Goal: Information Seeking & Learning: Learn about a topic

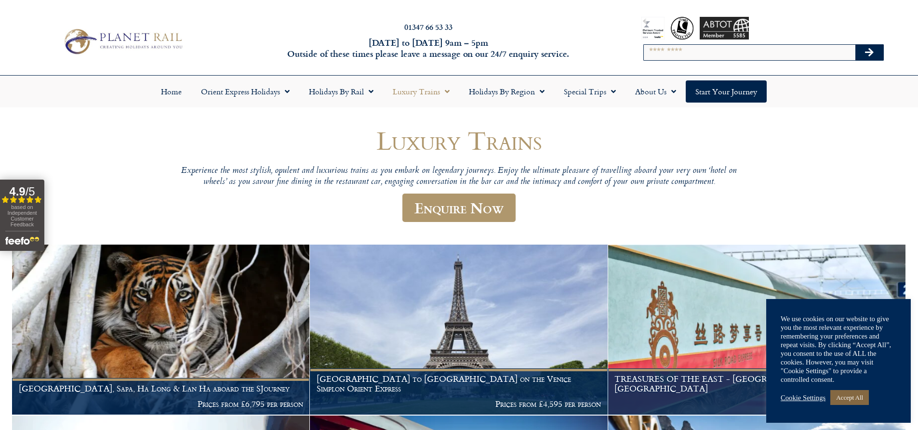
click at [847, 403] on link "Accept All" at bounding box center [849, 397] width 39 height 15
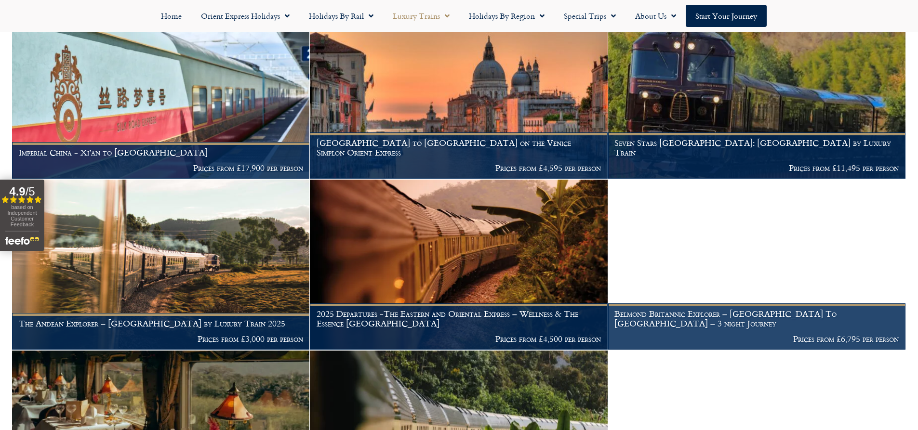
scroll to position [530, 0]
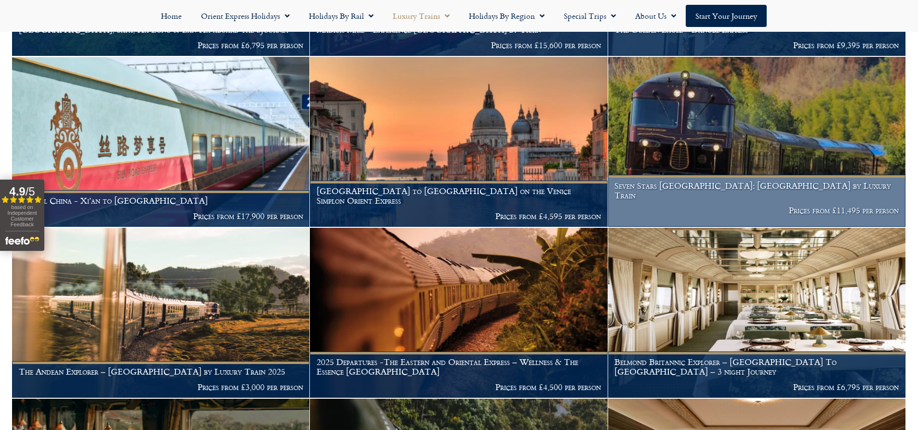
click at [712, 142] on img at bounding box center [756, 142] width 297 height 170
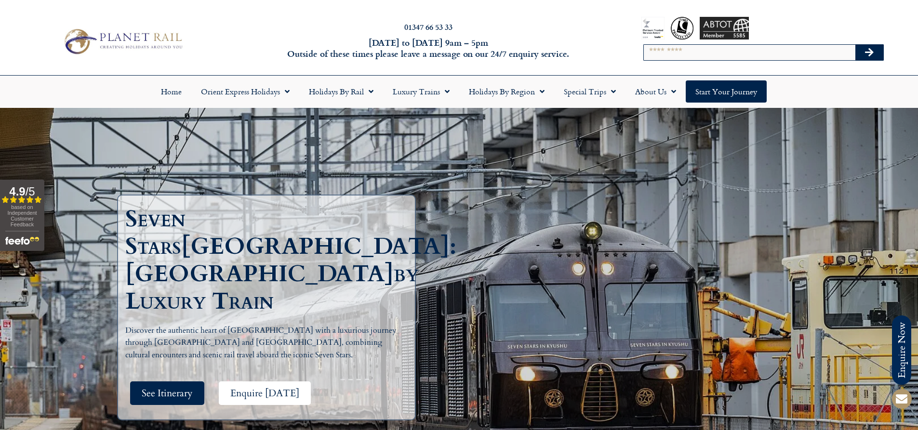
click at [230, 382] on link "Enquire [DATE]" at bounding box center [265, 394] width 92 height 24
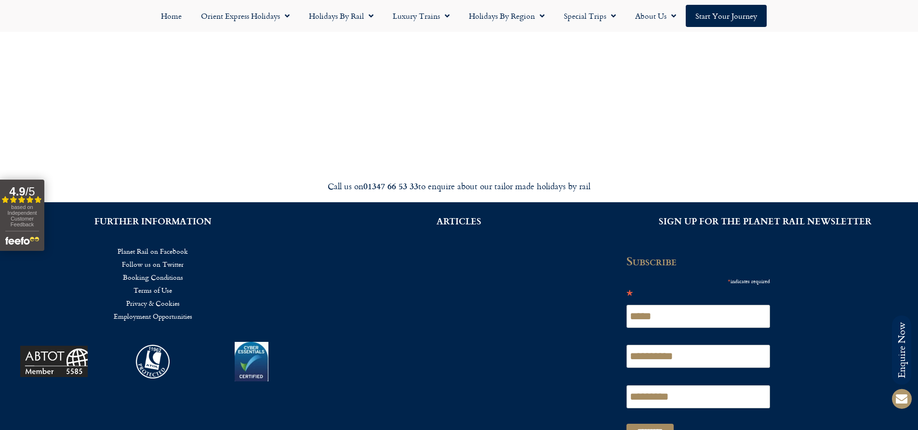
scroll to position [3683, 0]
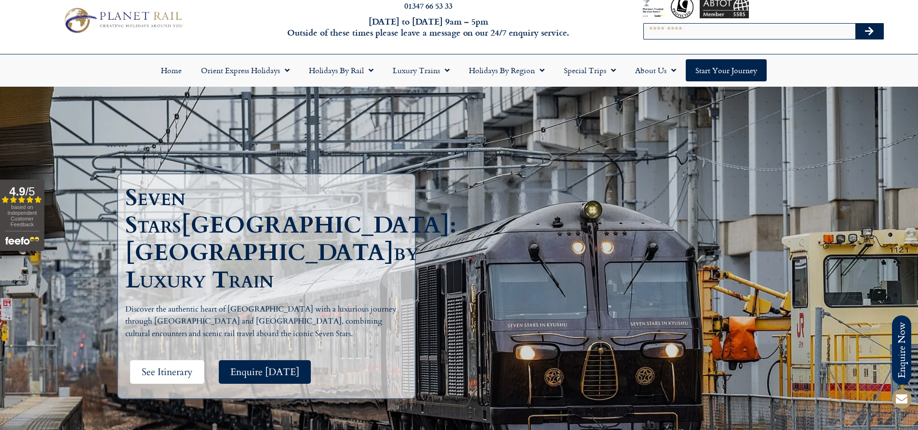
click at [163, 366] on span "See Itinerary" at bounding box center [167, 372] width 51 height 12
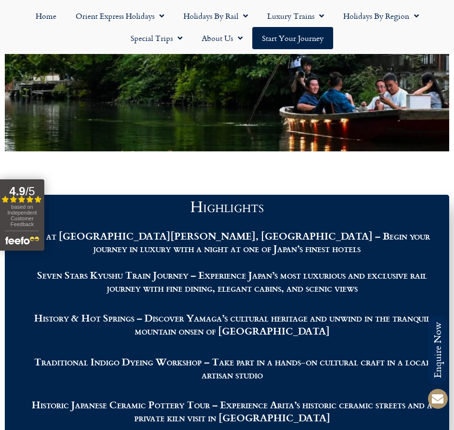
scroll to position [861, 0]
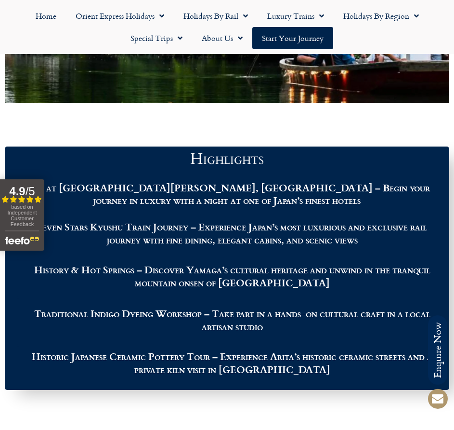
drag, startPoint x: 31, startPoint y: 205, endPoint x: 91, endPoint y: 129, distance: 96.8
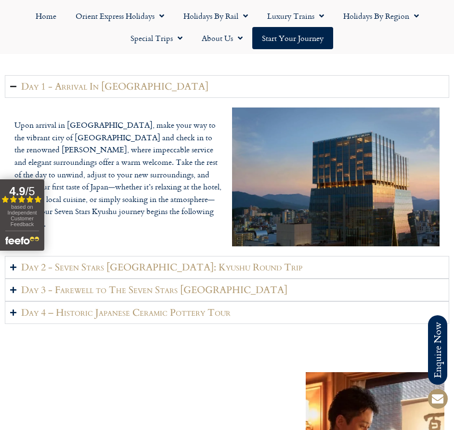
scroll to position [1437, 0]
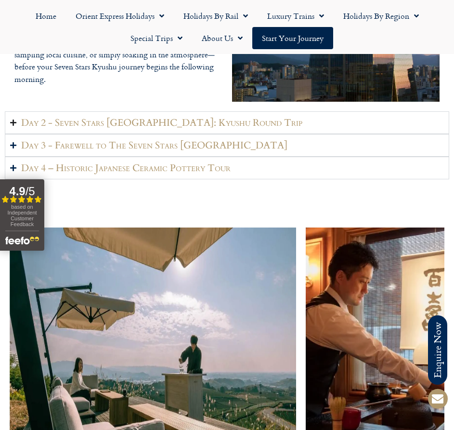
click at [127, 117] on h2 "Day 2 - Seven Stars [GEOGRAPHIC_DATA]: Kyushu Round Trip" at bounding box center [161, 123] width 281 height 12
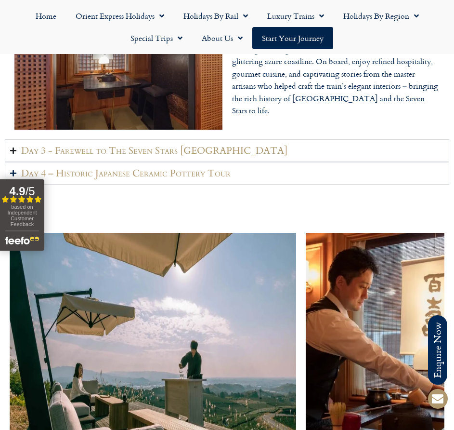
click at [148, 145] on h2 "Day 3 - Farewell to The Seven Stars [GEOGRAPHIC_DATA]" at bounding box center [154, 151] width 266 height 12
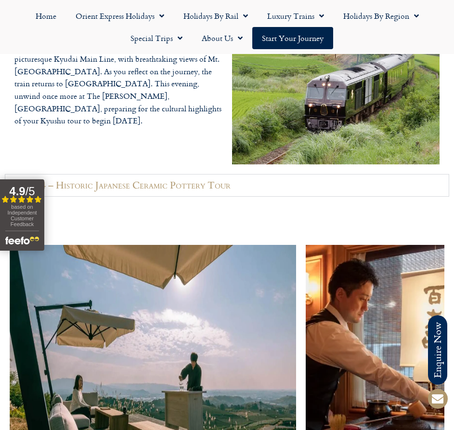
click at [156, 179] on h2 "Day 4 – Historic Japanese Ceramic Pottery Tour" at bounding box center [126, 185] width 210 height 12
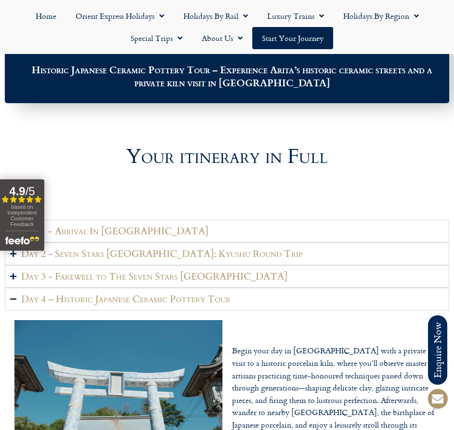
scroll to position [1196, 0]
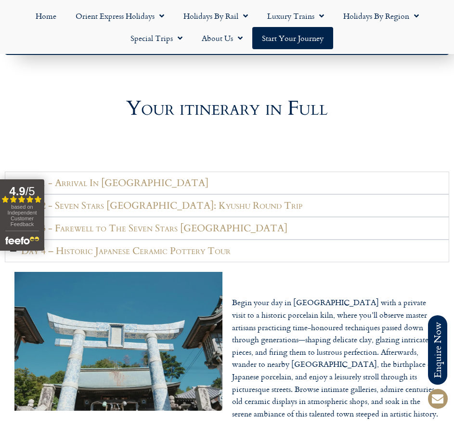
click at [130, 194] on summary "Day 2 - Seven Stars [GEOGRAPHIC_DATA]: Kyushu Round Trip" at bounding box center [227, 205] width 445 height 23
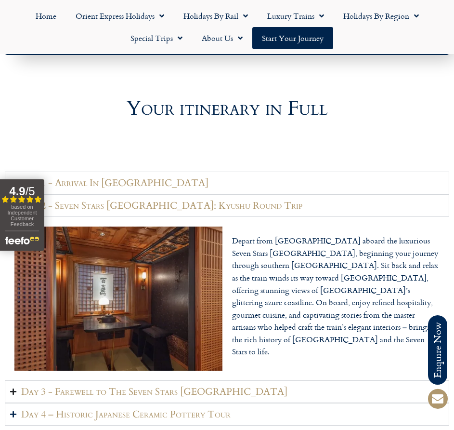
click at [91, 385] on h2 "Day 3 - Farewell to The Seven Stars [GEOGRAPHIC_DATA]" at bounding box center [154, 391] width 266 height 12
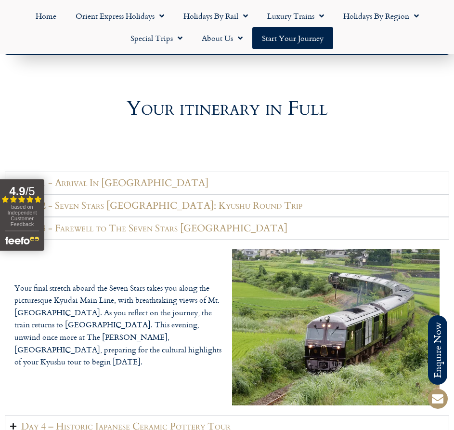
click at [212, 420] on h2 "Day 4 – Historic Japanese Ceramic Pottery Tour" at bounding box center [126, 426] width 210 height 12
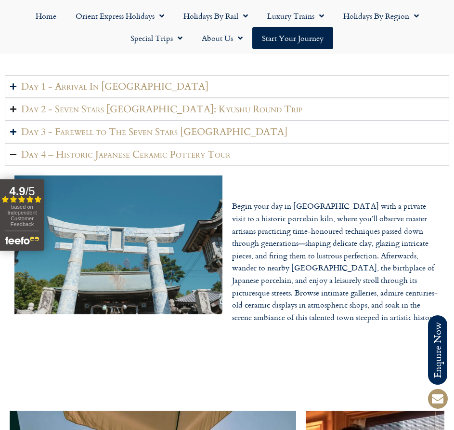
scroll to position [1148, 0]
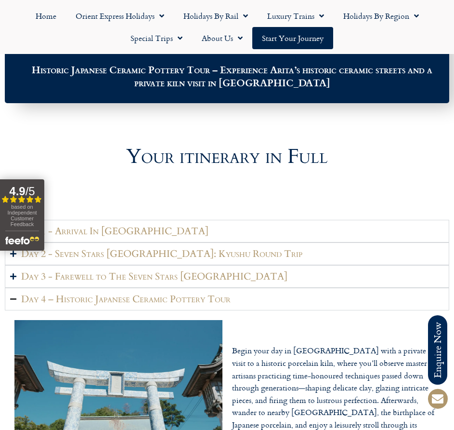
click at [185, 220] on summary "Day 1 - Arrival In [GEOGRAPHIC_DATA]" at bounding box center [227, 231] width 445 height 23
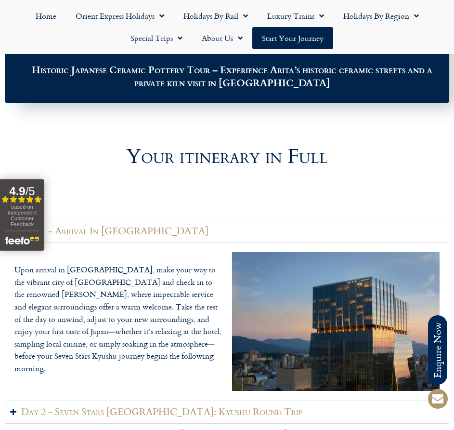
scroll to position [1196, 0]
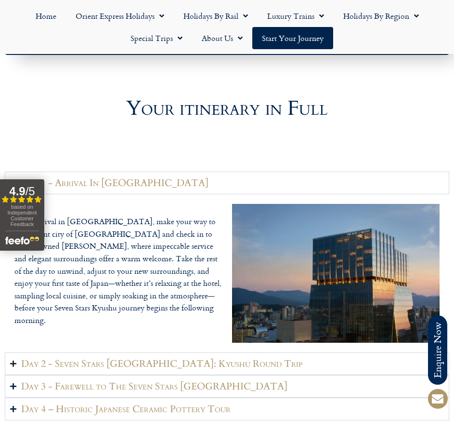
click at [88, 352] on summary "Day 2 - Seven Stars [GEOGRAPHIC_DATA]: Kyushu Round Trip" at bounding box center [227, 363] width 445 height 23
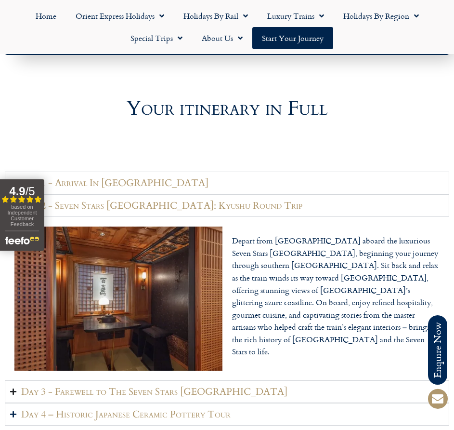
click at [133, 385] on h2 "Day 3 - Farewell to The Seven Stars [GEOGRAPHIC_DATA]" at bounding box center [154, 391] width 266 height 12
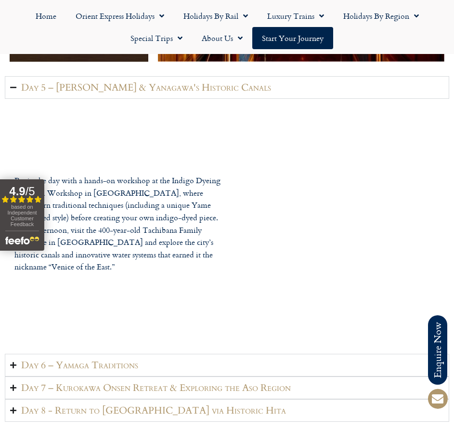
scroll to position [2159, 0]
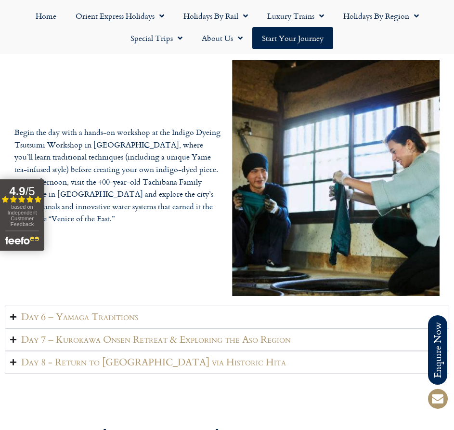
click at [71, 311] on h2 "Day 6 – Yamaga Traditions" at bounding box center [79, 317] width 117 height 12
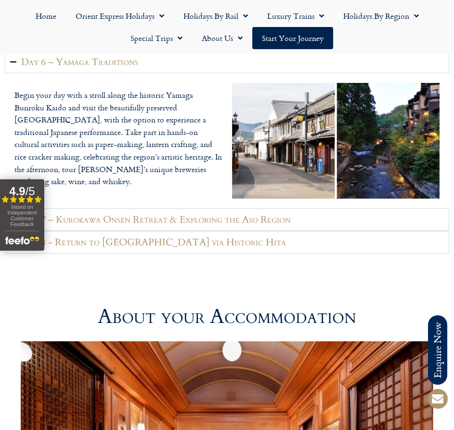
click at [100, 173] on div "Begin your day with a stroll along the historic Yamaga Bunroku Kaido and visit …" at bounding box center [227, 140] width 445 height 135
click at [102, 208] on summary "Day 7 – Kurokawa Onsen Retreat & Exploring the Aso Region" at bounding box center [227, 219] width 445 height 23
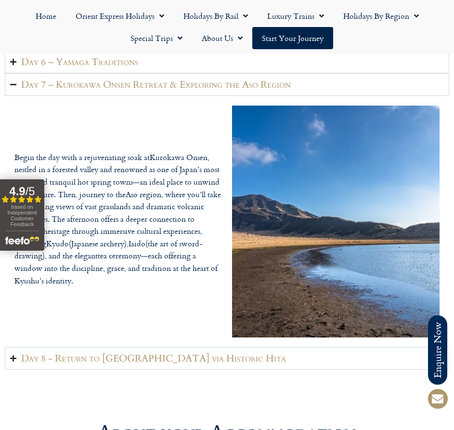
scroll to position [2256, 0]
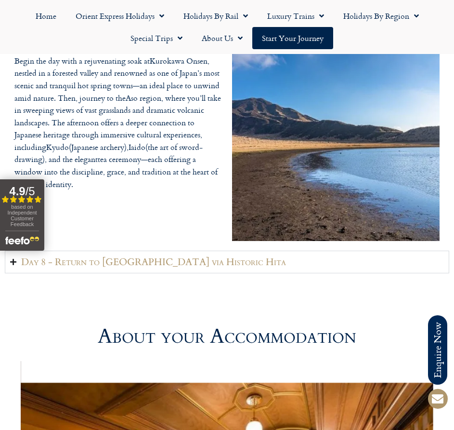
click at [176, 256] on h2 "Day 8 - Return to [GEOGRAPHIC_DATA] via Historic Hita" at bounding box center [153, 262] width 265 height 12
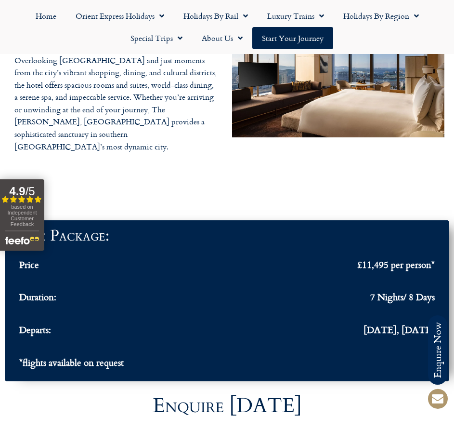
scroll to position [3075, 0]
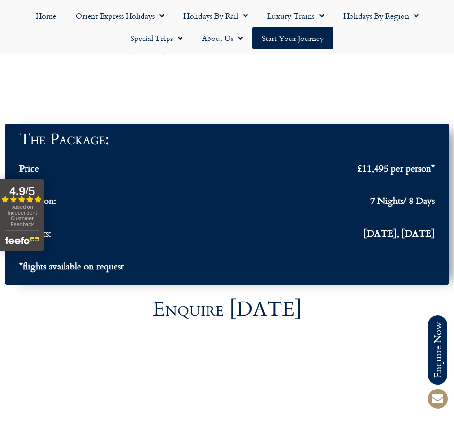
click at [165, 229] on div "Departs: [DATE], [DATE]" at bounding box center [227, 233] width 416 height 9
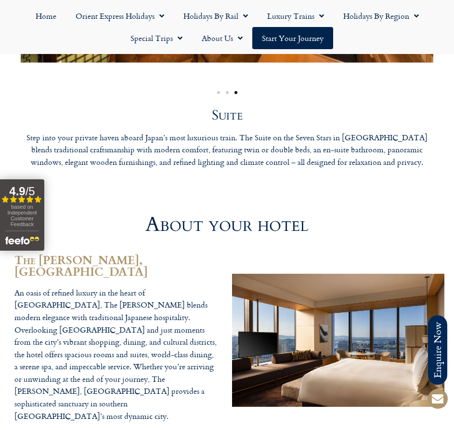
scroll to position [2539, 0]
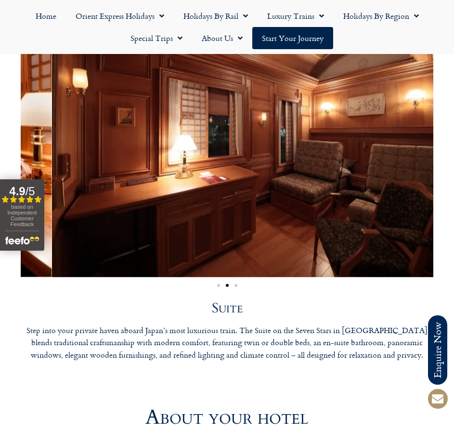
click at [350, 180] on img "2 / 3" at bounding box center [258, 131] width 413 height 292
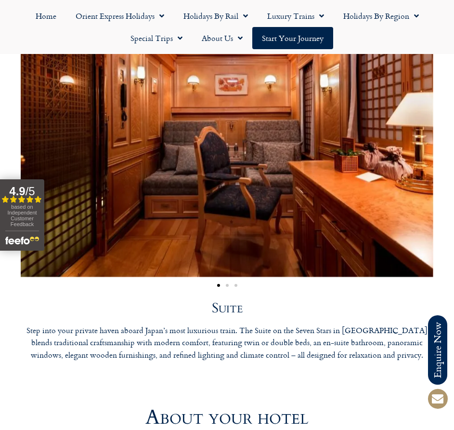
click at [92, 184] on img "1 / 3" at bounding box center [227, 131] width 413 height 292
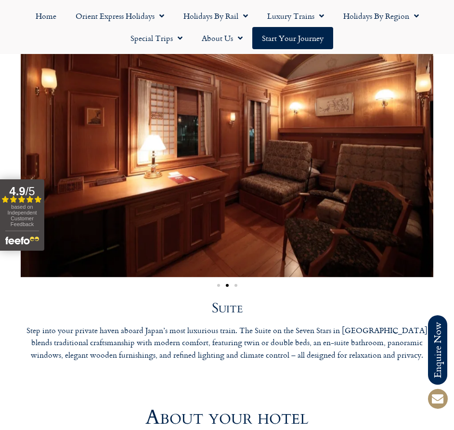
scroll to position [2779, 0]
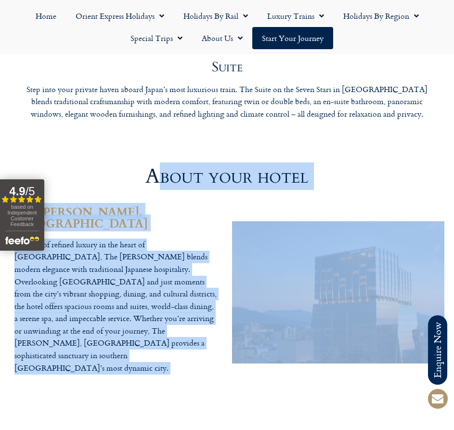
drag, startPoint x: 154, startPoint y: 147, endPoint x: 378, endPoint y: 152, distance: 224.1
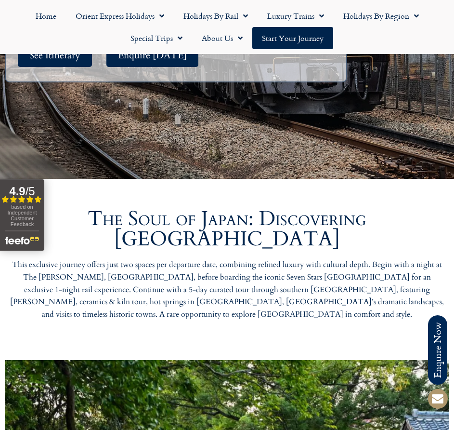
scroll to position [289, 0]
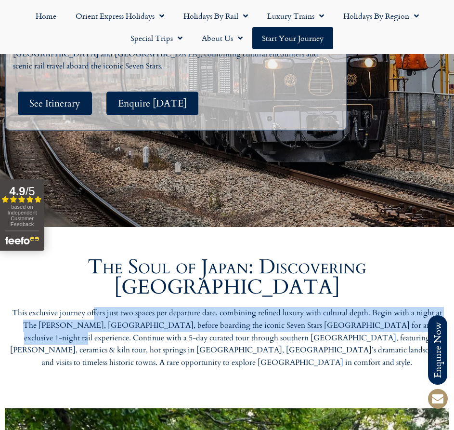
drag, startPoint x: 93, startPoint y: 294, endPoint x: 415, endPoint y: 310, distance: 322.2
click at [415, 310] on p "This exclusive journey offers just two spaces per departure date, combining ref…" at bounding box center [227, 338] width 435 height 62
click at [414, 310] on p "This exclusive journey offers just two spaces per departure date, combining ref…" at bounding box center [227, 338] width 435 height 62
